Goal: Information Seeking & Learning: Learn about a topic

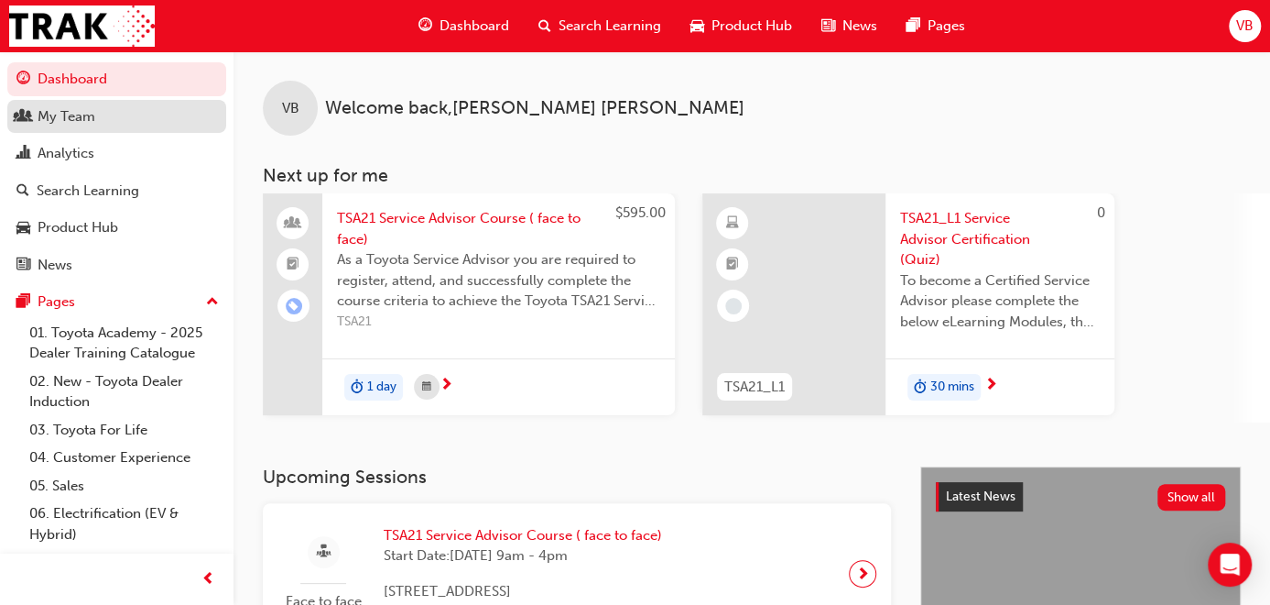
click at [62, 111] on div "My Team" at bounding box center [67, 116] width 58 height 21
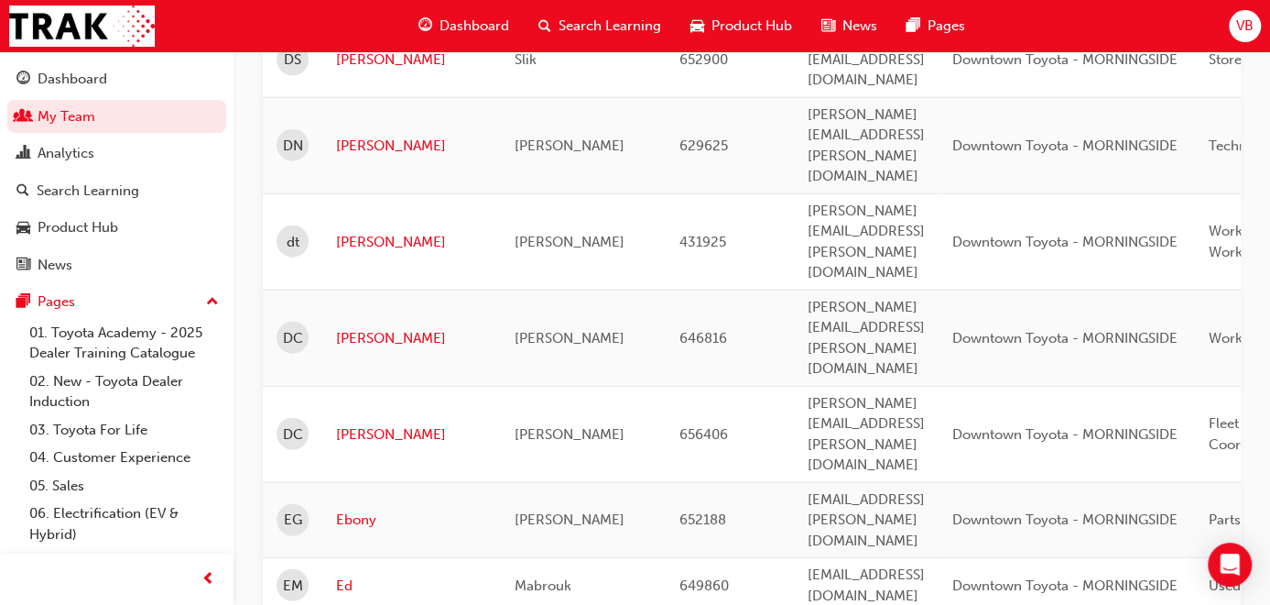
scroll to position [2361, 0]
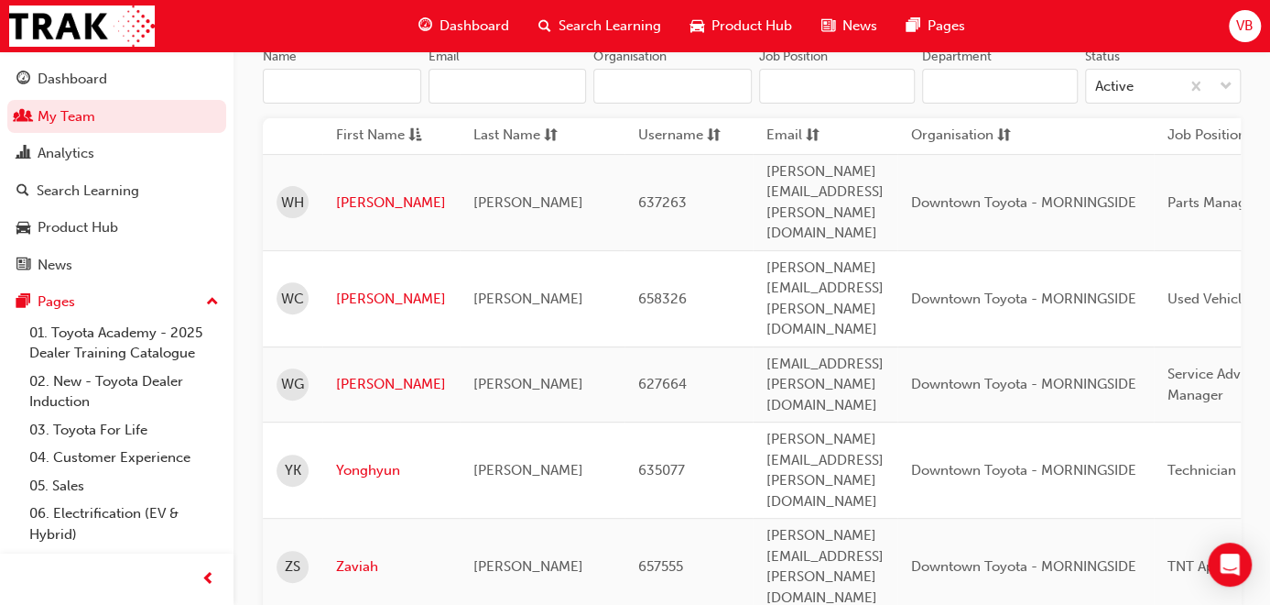
scroll to position [221, 0]
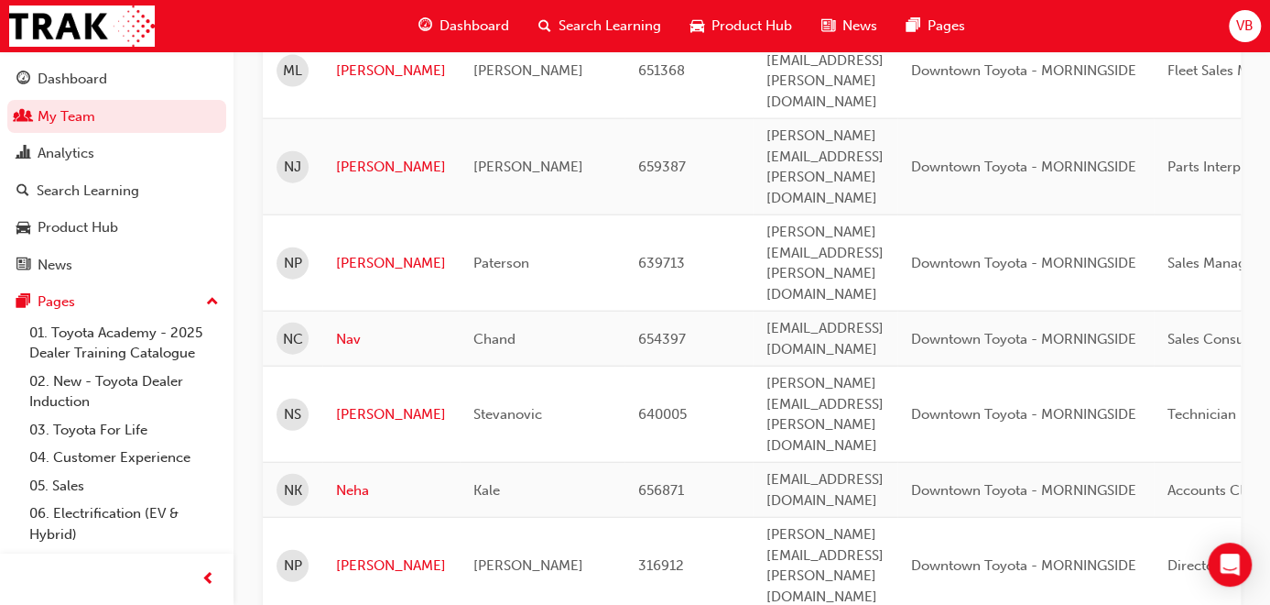
scroll to position [2323, 0]
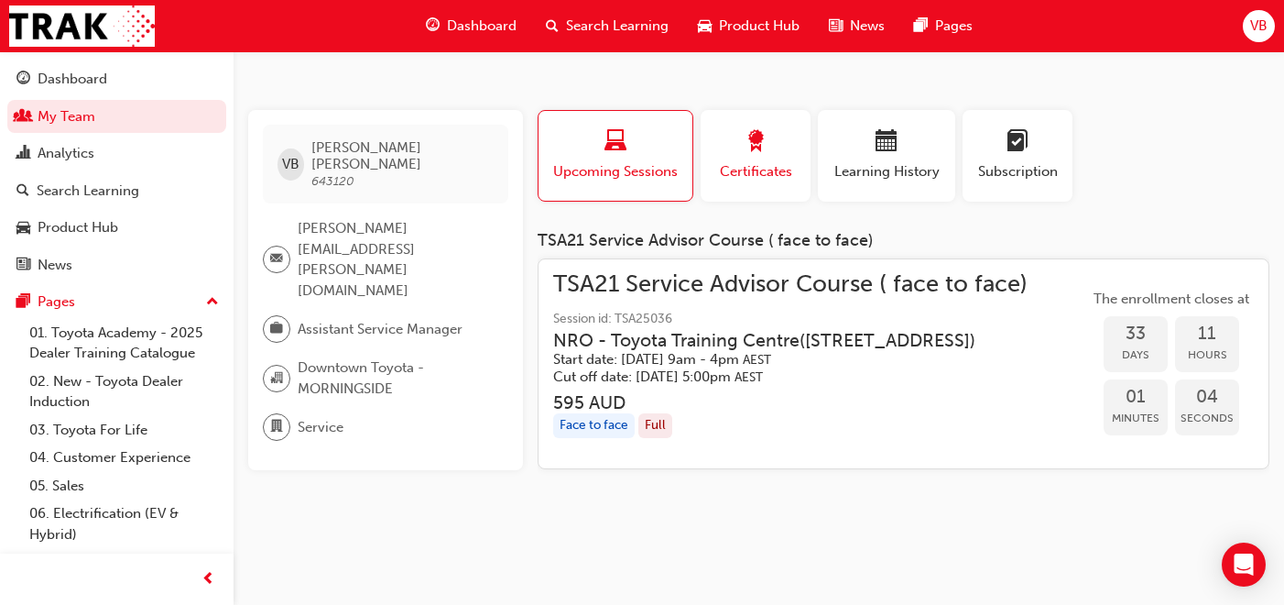
click at [771, 133] on div "button" at bounding box center [755, 144] width 82 height 28
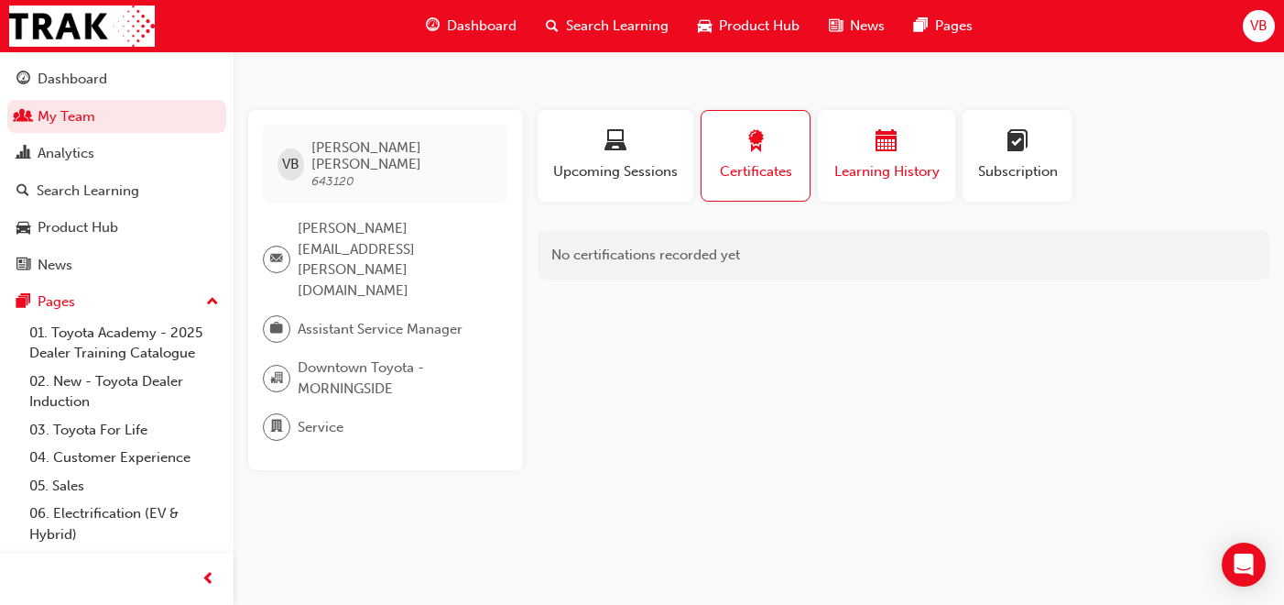
click at [883, 147] on span "calendar-icon" at bounding box center [887, 142] width 22 height 25
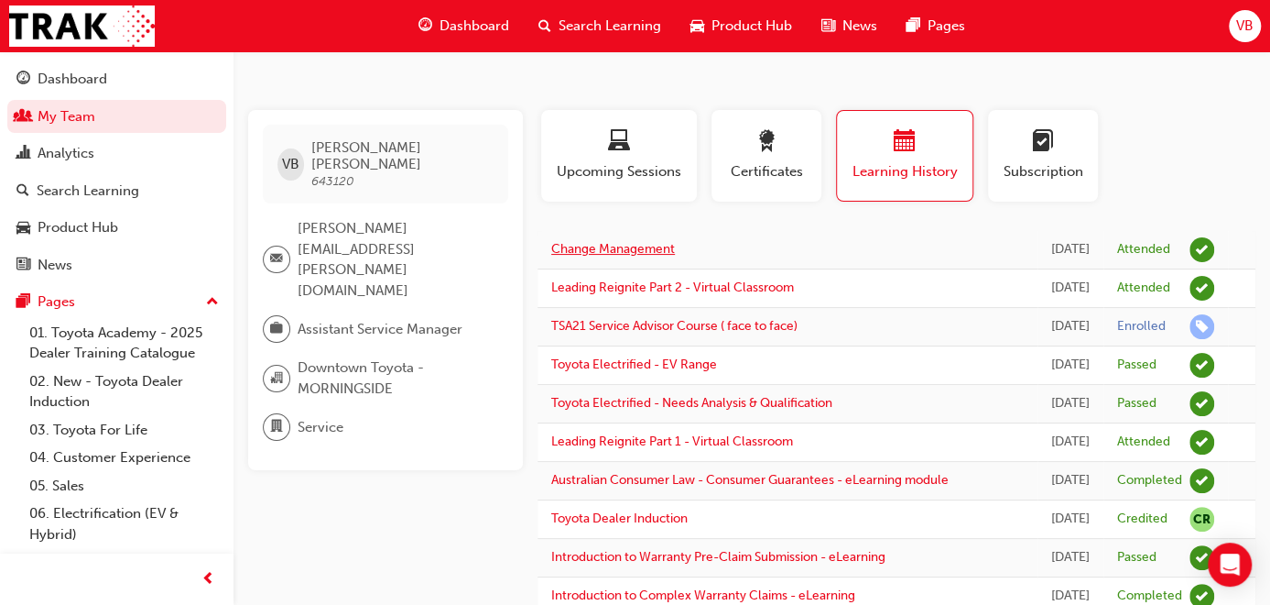
click at [625, 243] on link "Change Management" at bounding box center [613, 249] width 124 height 16
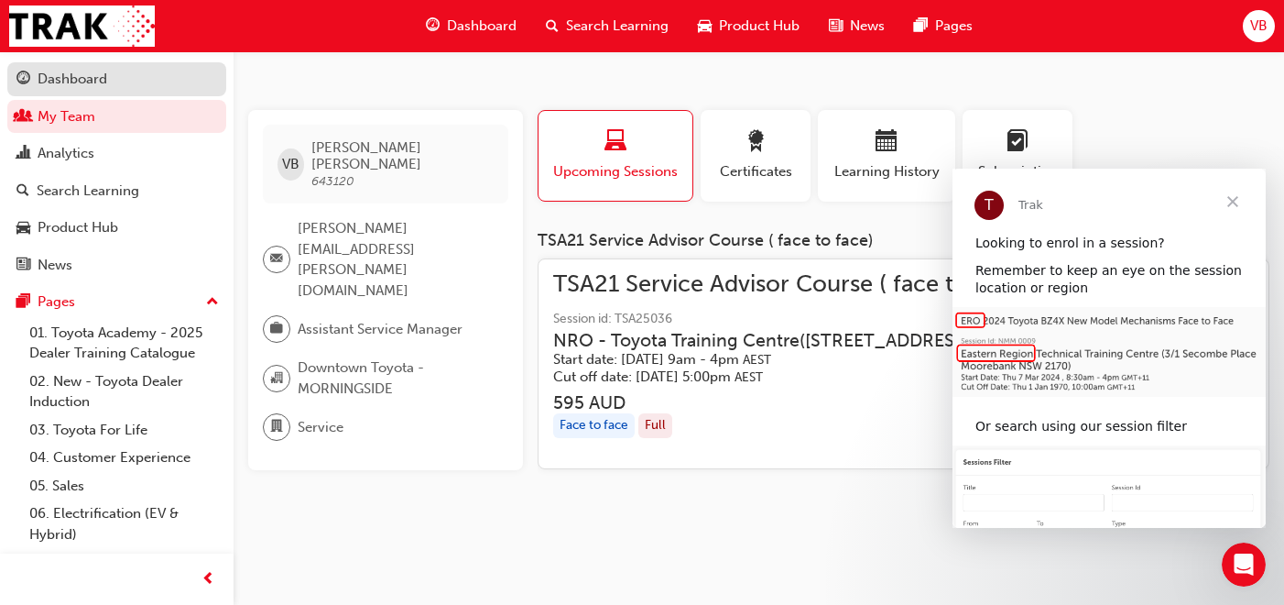
click at [63, 80] on div "Dashboard" at bounding box center [73, 79] width 70 height 21
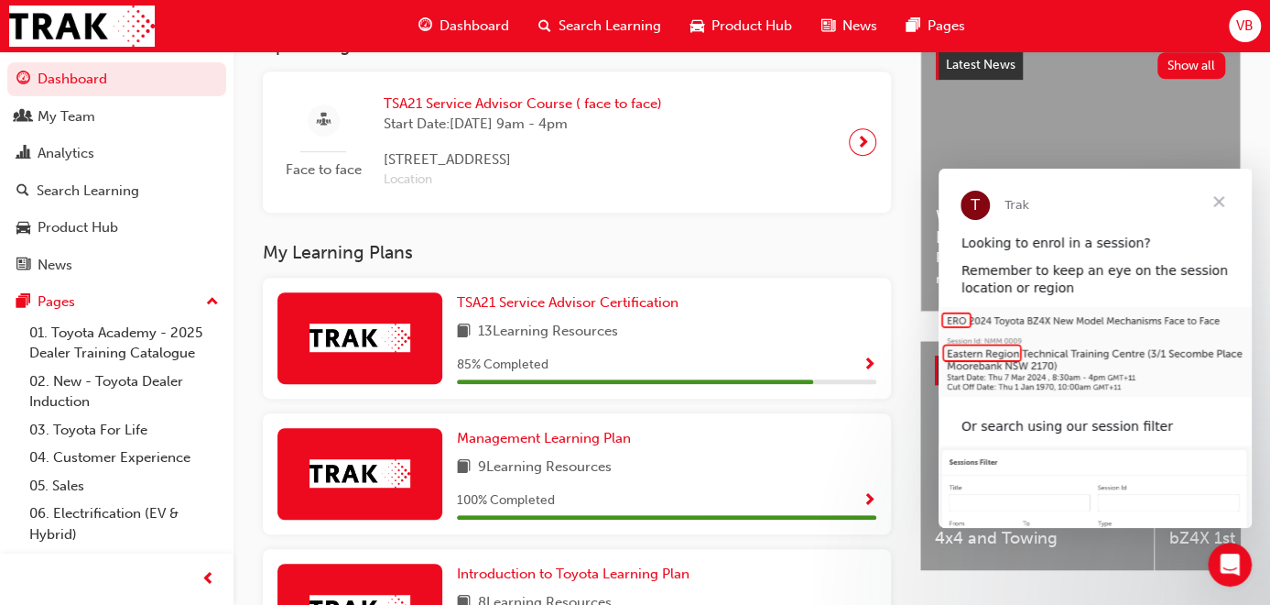
scroll to position [458, 0]
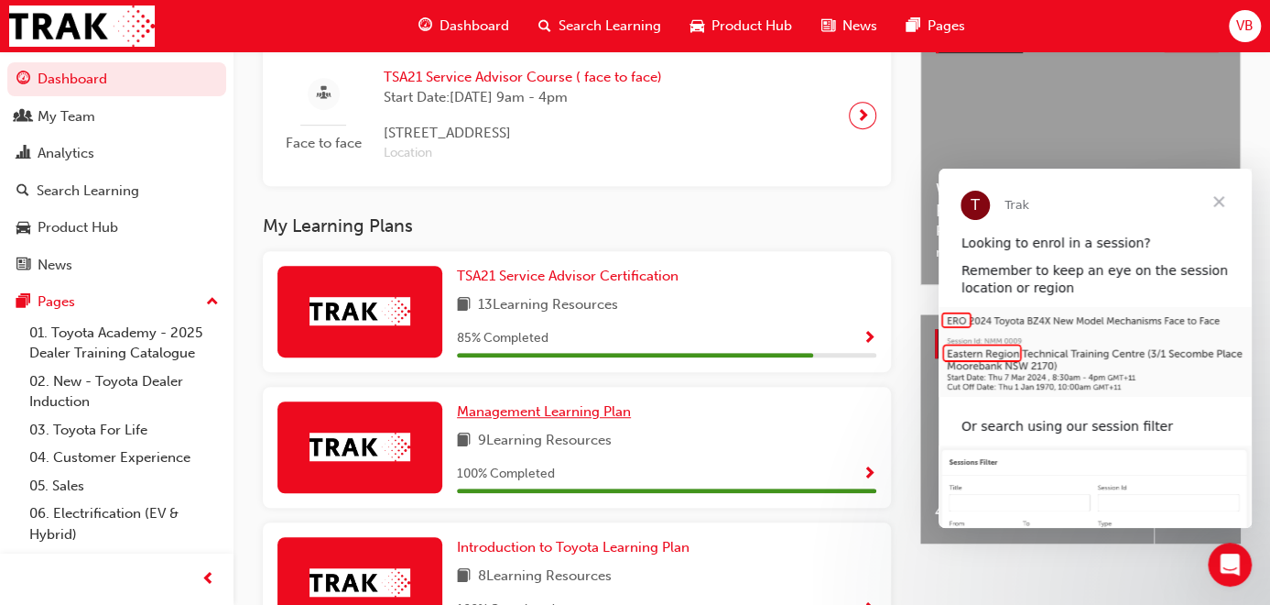
click at [529, 409] on span "Management Learning Plan" at bounding box center [544, 411] width 174 height 16
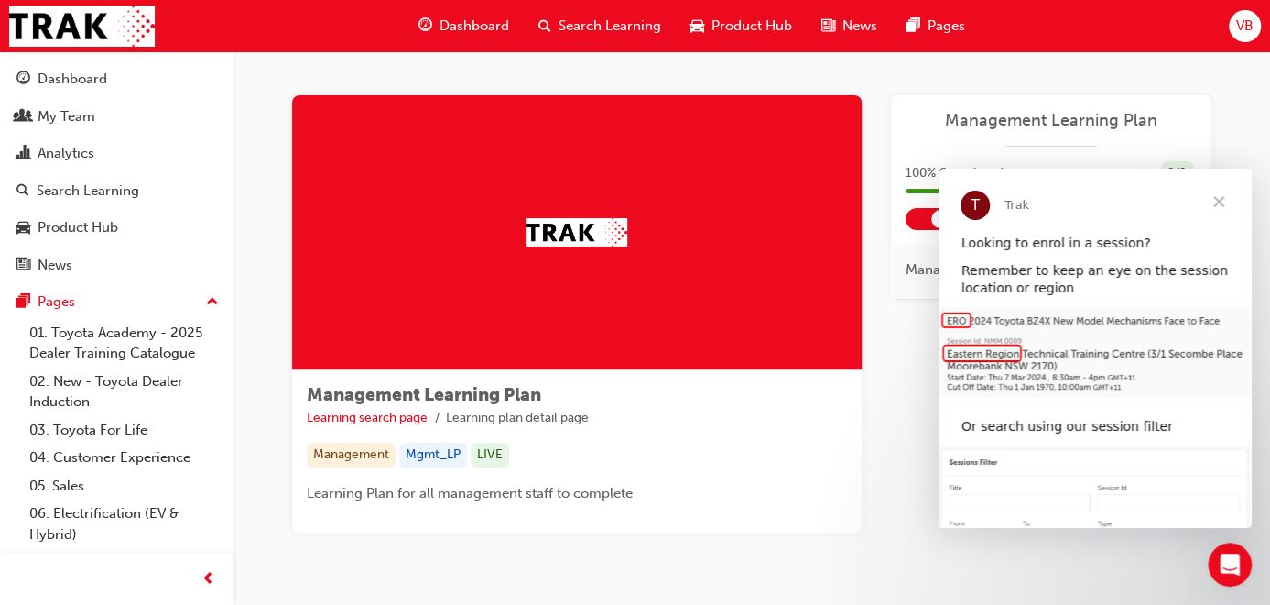
scroll to position [60, 0]
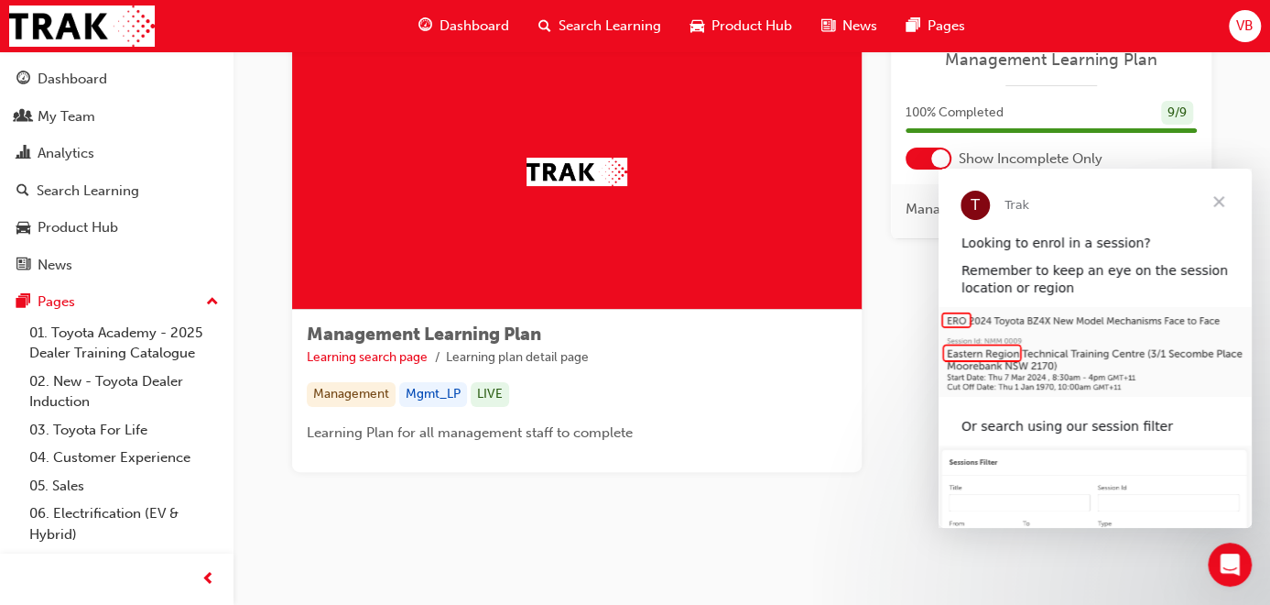
click at [1219, 202] on span "Close" at bounding box center [1219, 202] width 66 height 66
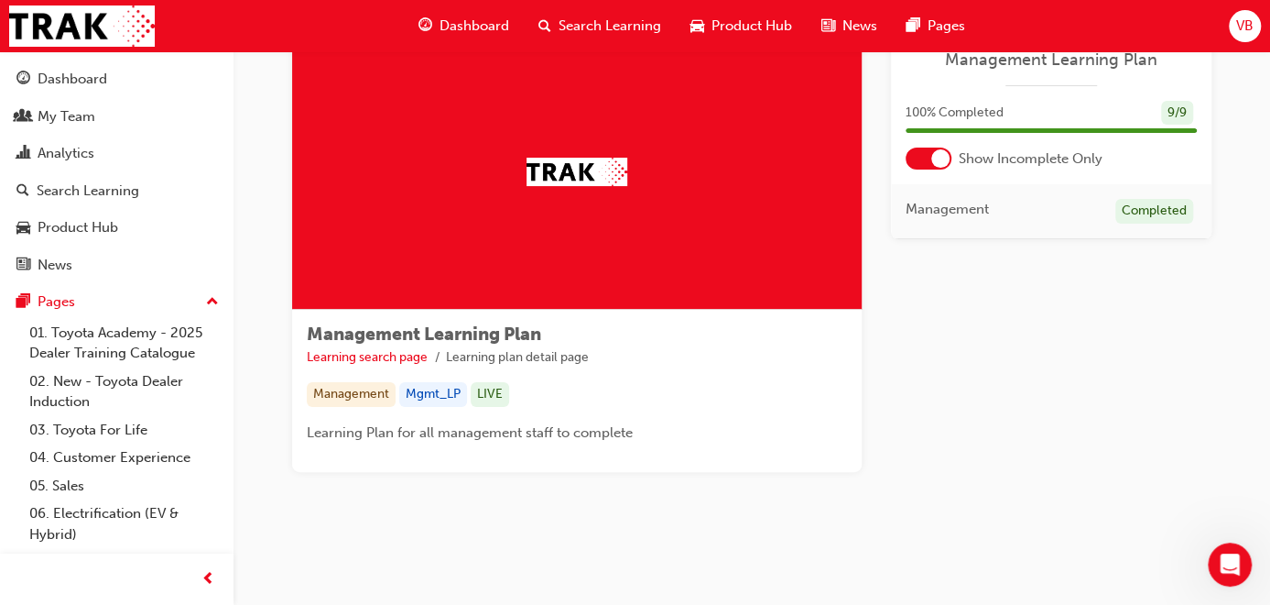
click at [941, 155] on div at bounding box center [941, 158] width 18 height 18
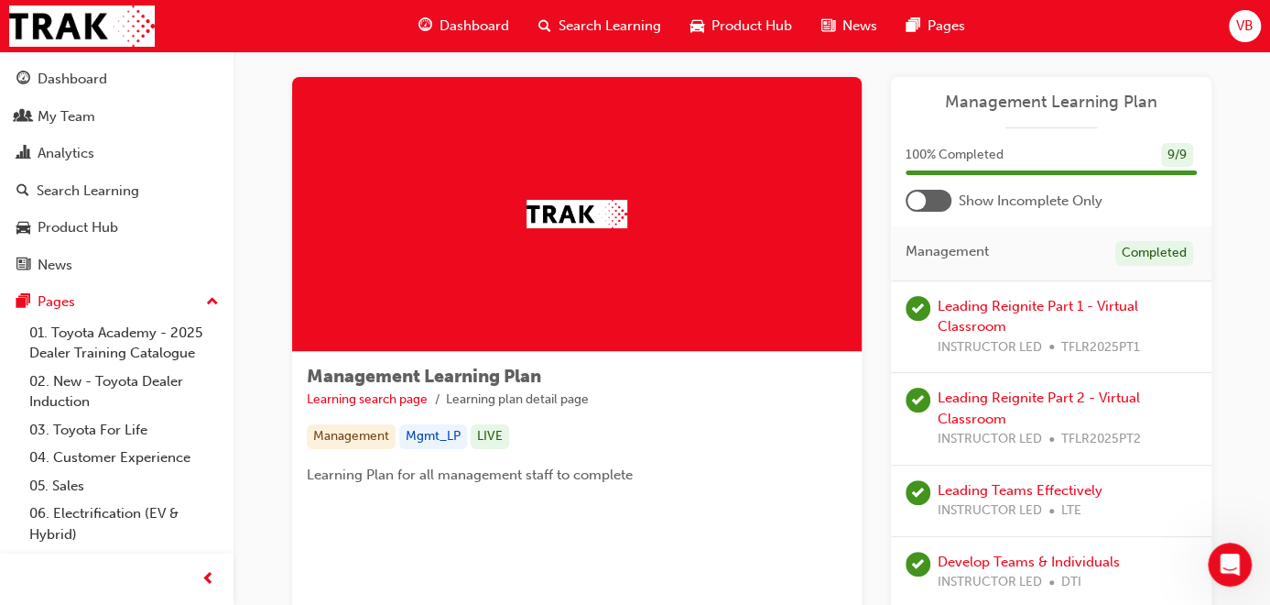
scroll to position [0, 0]
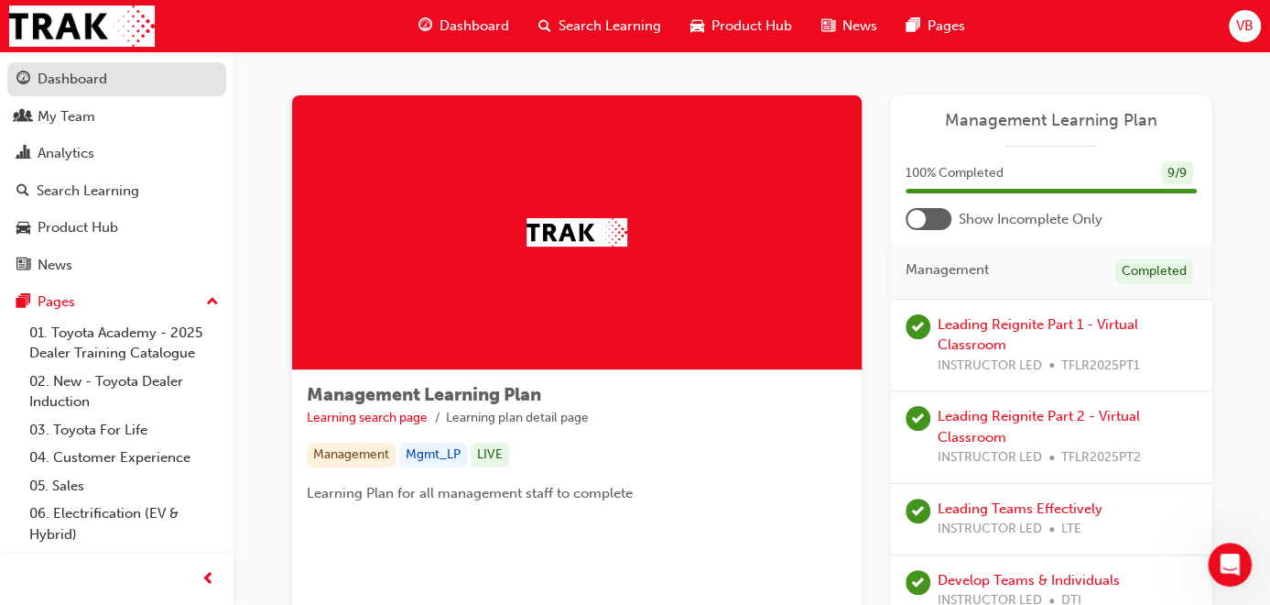
click at [64, 81] on div "Dashboard" at bounding box center [73, 79] width 70 height 21
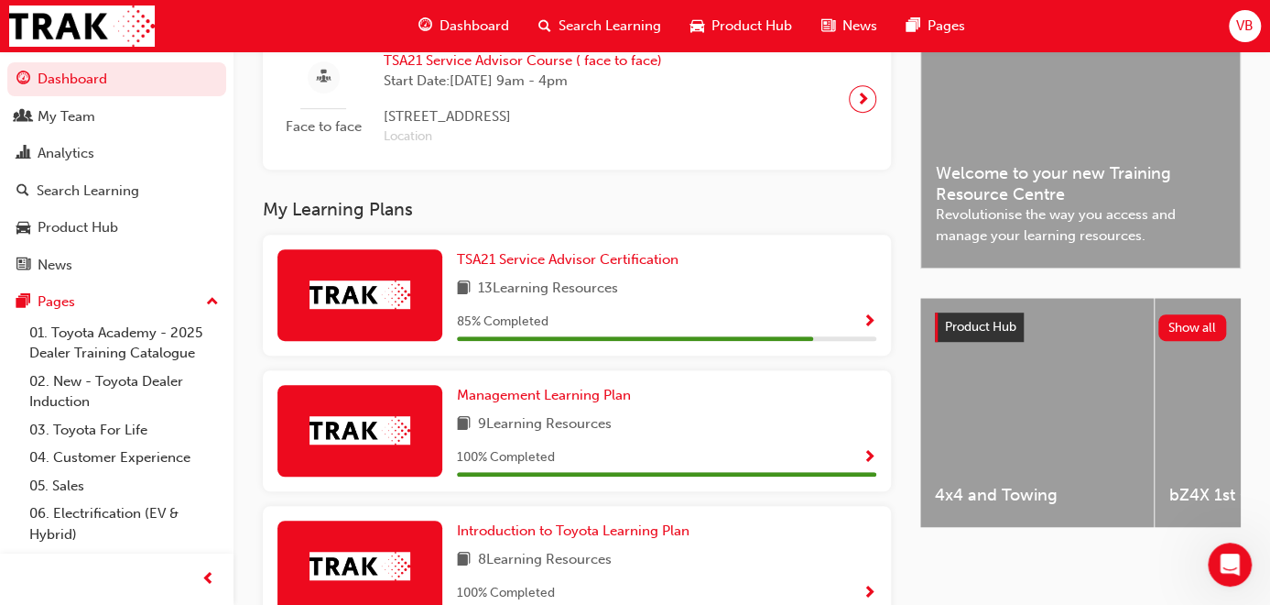
scroll to position [445, 0]
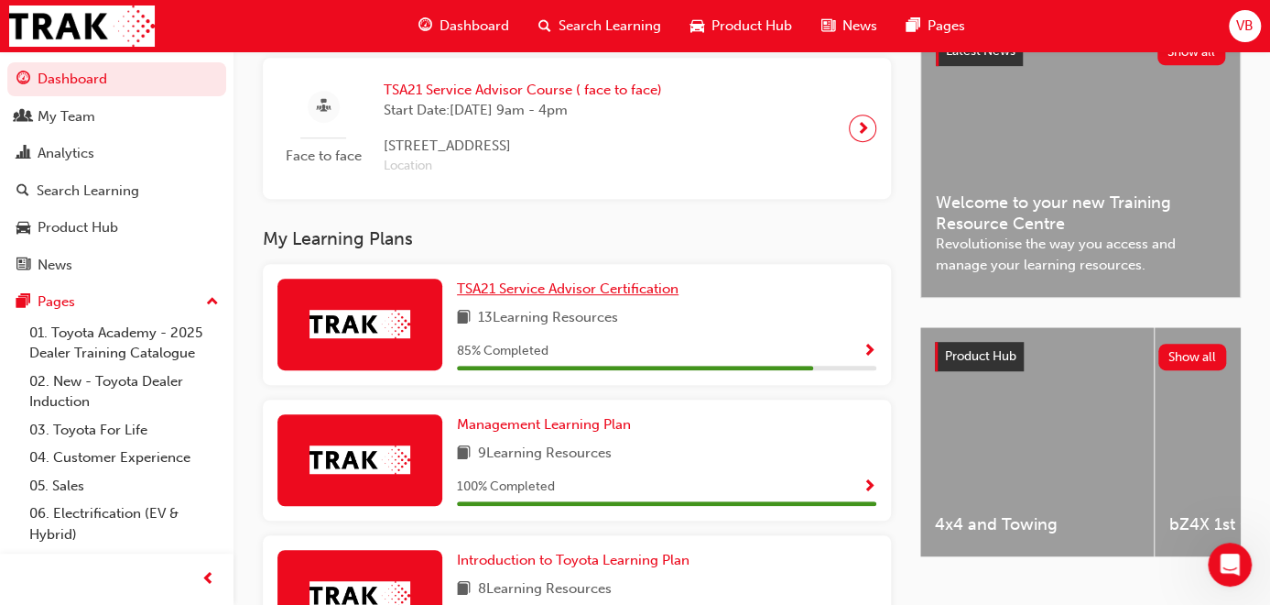
click at [634, 286] on span "TSA21 Service Advisor Certification" at bounding box center [568, 288] width 222 height 16
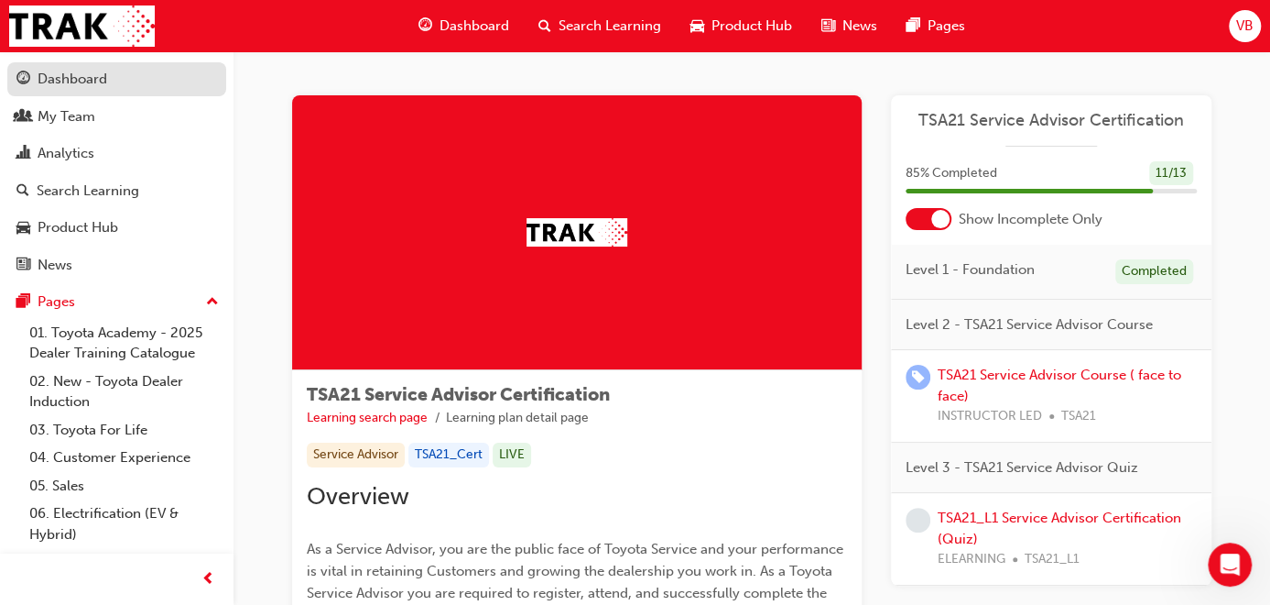
click at [65, 81] on div "Dashboard" at bounding box center [73, 79] width 70 height 21
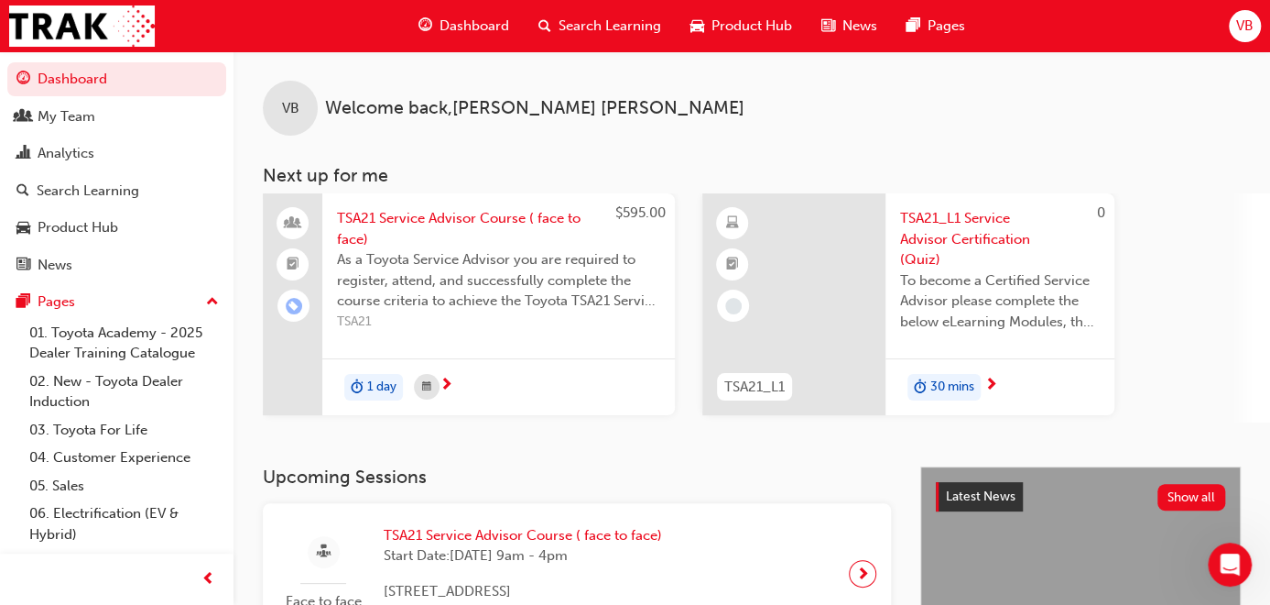
click at [429, 215] on span "TSA21 Service Advisor Course ( face to face)" at bounding box center [498, 228] width 323 height 41
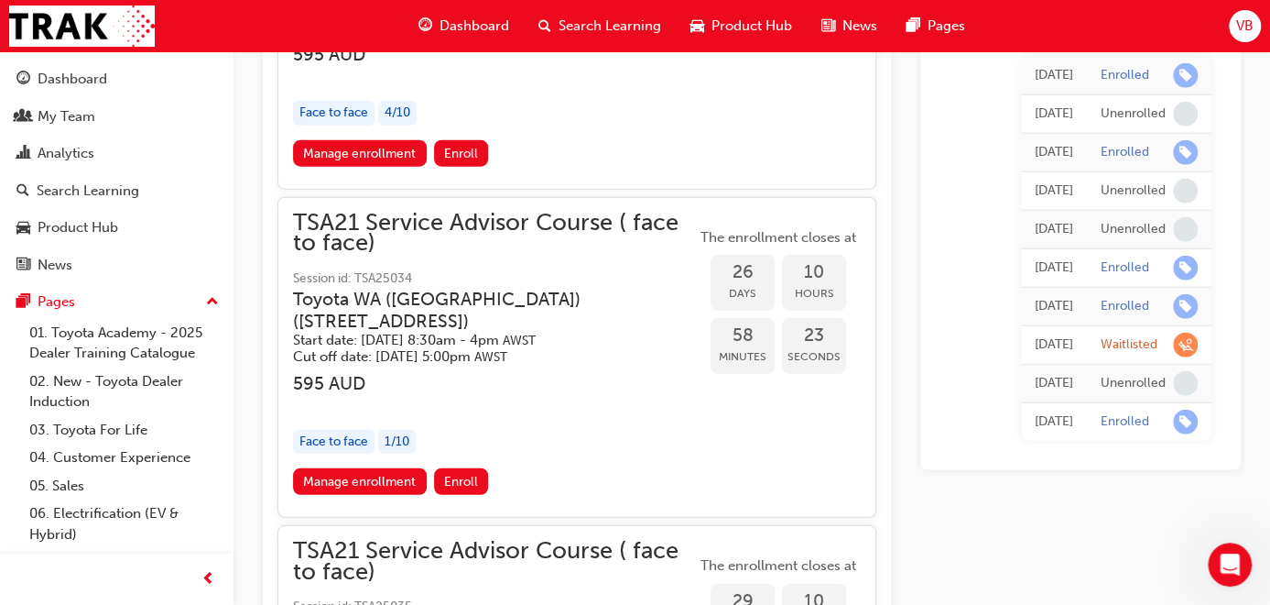
scroll to position [2228, 0]
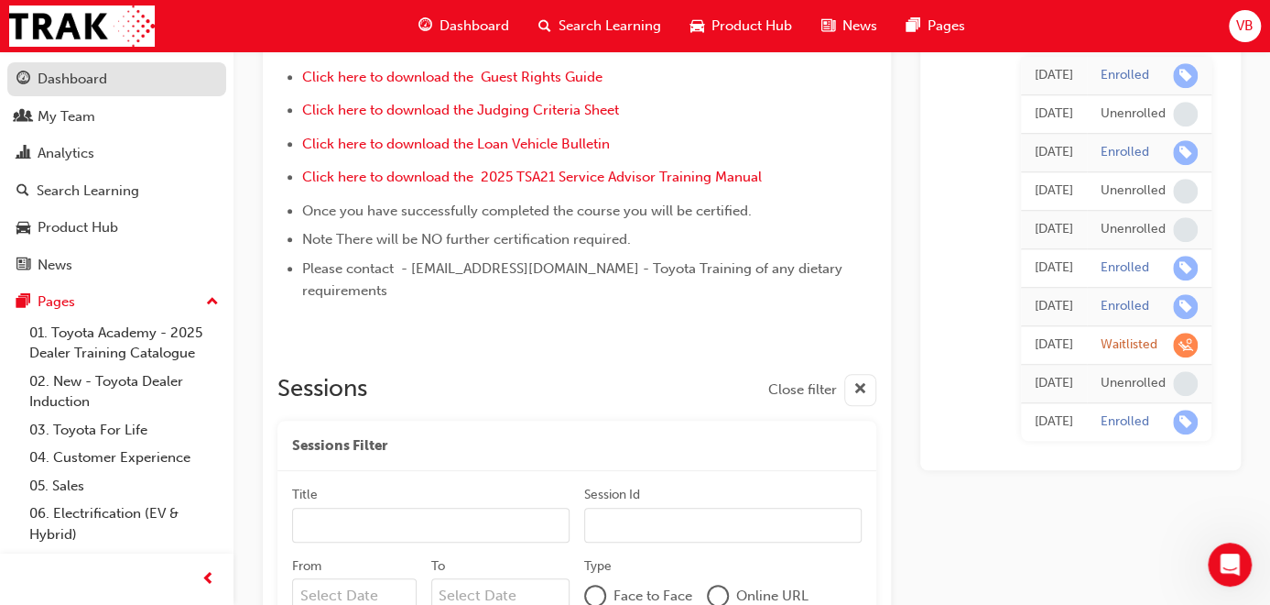
click at [92, 81] on div "Dashboard" at bounding box center [73, 79] width 70 height 21
